Goal: Find specific page/section: Find specific page/section

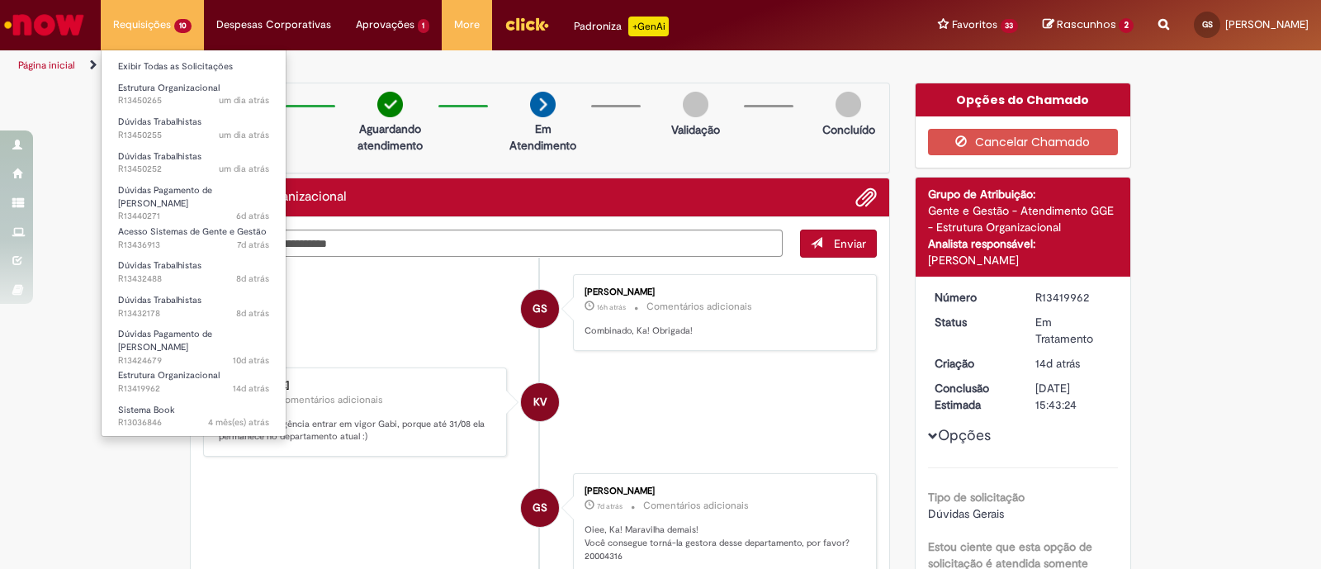
scroll to position [62, 0]
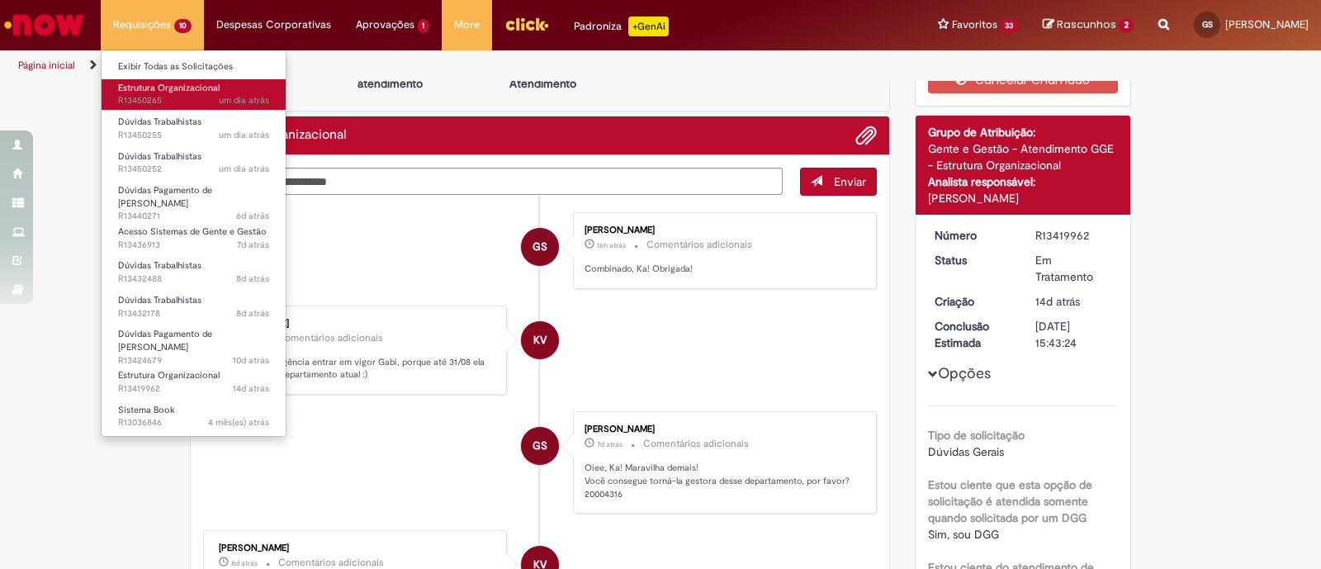
click at [159, 82] on span "Estrutura Organizacional" at bounding box center [169, 88] width 102 height 12
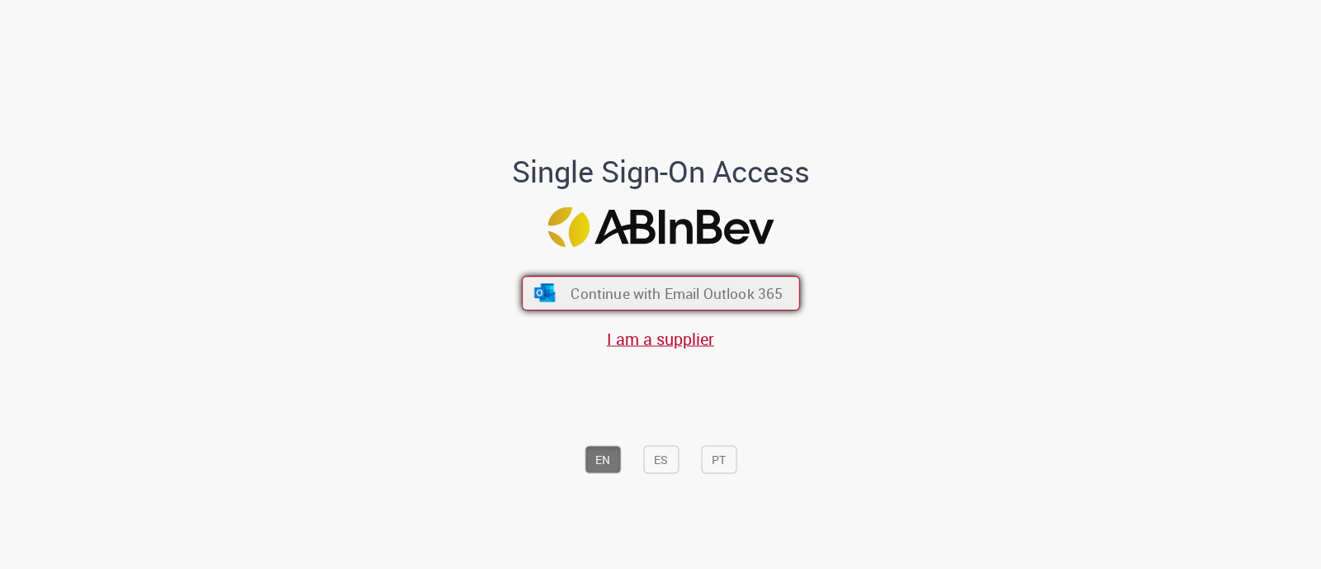
click at [586, 307] on button "Continue with Email Outlook 365" at bounding box center [661, 293] width 278 height 35
click at [561, 274] on div "Continue with Email Outlook 365 I am a supplier" at bounding box center [660, 305] width 272 height 92
click at [557, 288] on button "Continue with Email Outlook 365" at bounding box center [661, 293] width 278 height 35
